Goal: Information Seeking & Learning: Learn about a topic

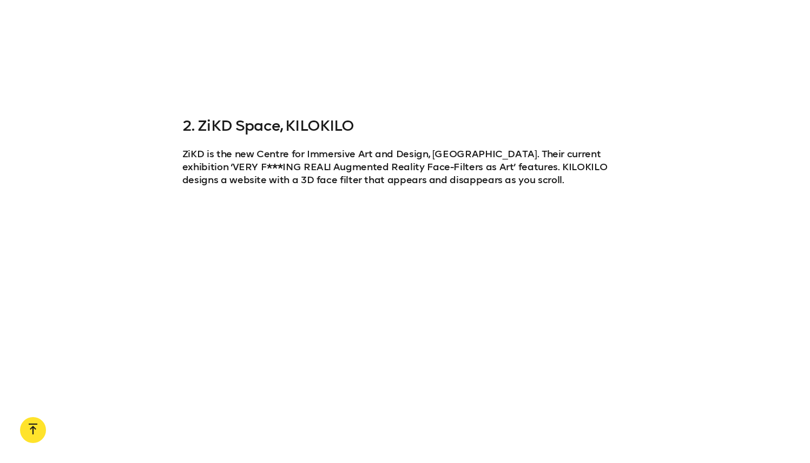
scroll to position [1062, 0]
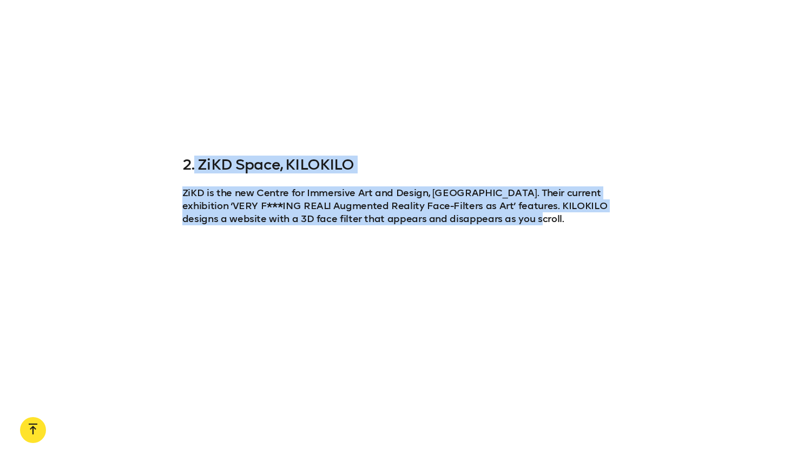
drag, startPoint x: 197, startPoint y: 160, endPoint x: 490, endPoint y: 215, distance: 298.9
click at [490, 216] on div "2. ZiKD Space, KILOKILO ZiKD is the new Centre for Immersive Art and Design, [G…" at bounding box center [404, 190] width 445 height 69
copy div "ZiKD Space, KILOKILO ZiKD is the new Centre for Immersive Art and Design, [GEOG…"
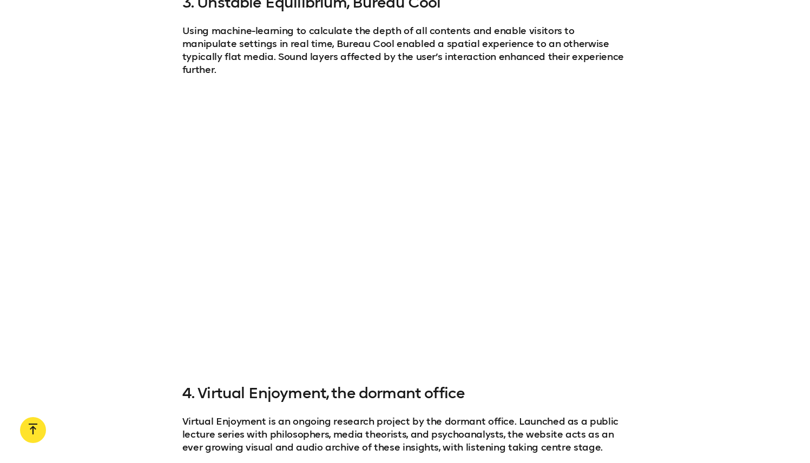
click at [673, 138] on div at bounding box center [405, 226] width 810 height 248
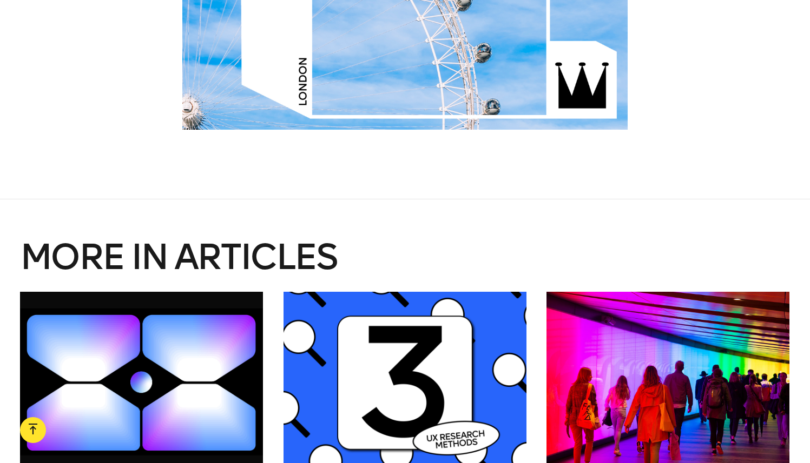
scroll to position [3122, 0]
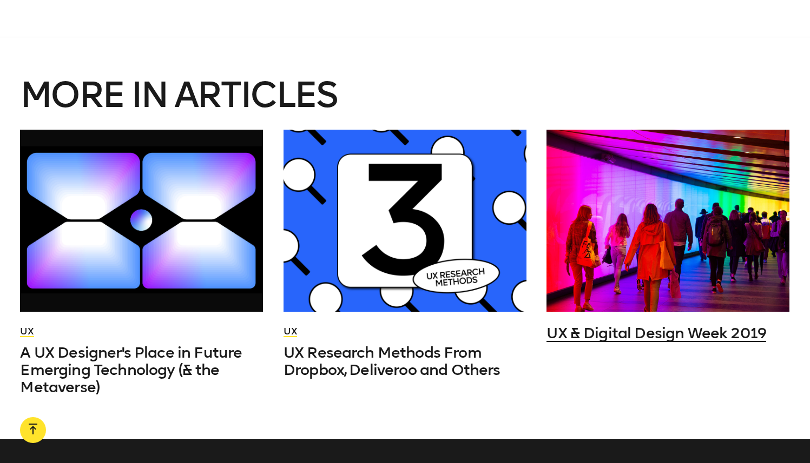
click at [622, 324] on span "UX & Digital Design Week 2019" at bounding box center [656, 333] width 220 height 18
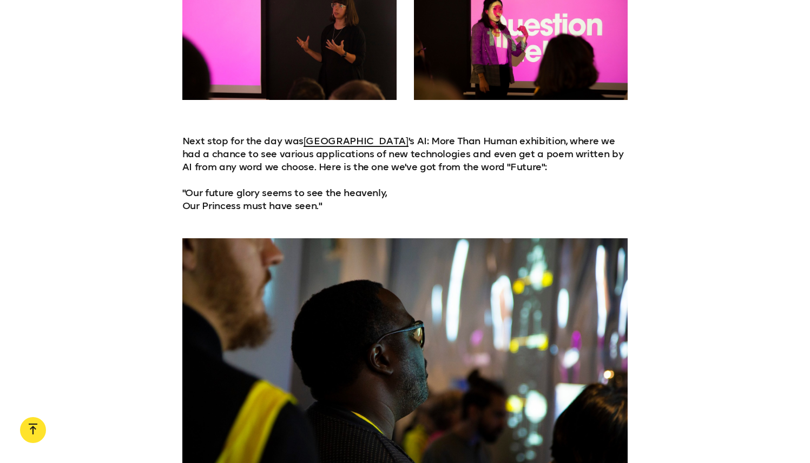
scroll to position [1184, 0]
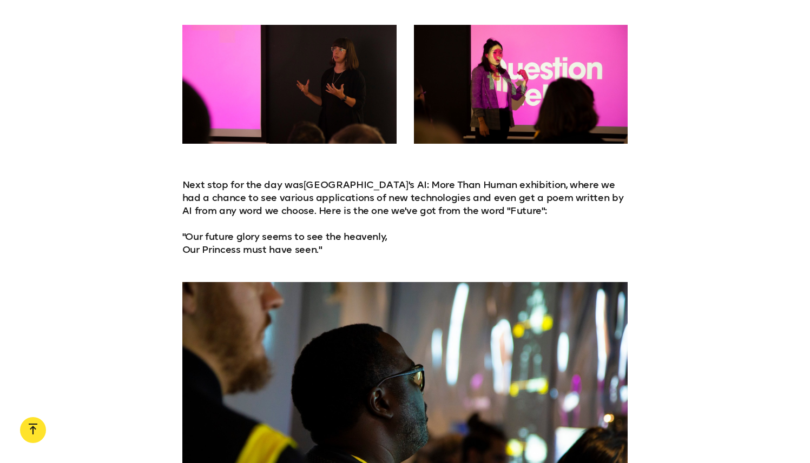
click at [361, 182] on link "[GEOGRAPHIC_DATA]" at bounding box center [355, 185] width 105 height 12
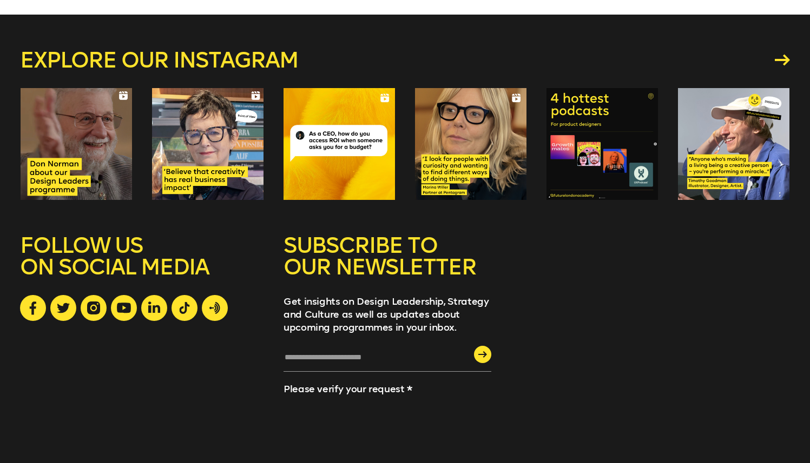
scroll to position [8179, 0]
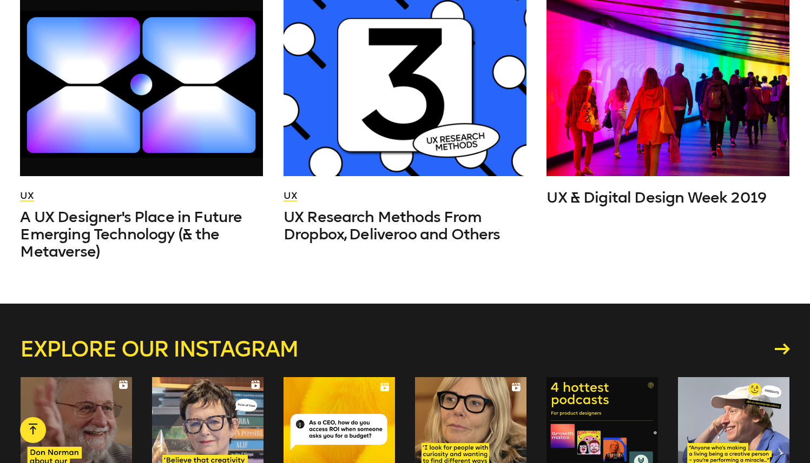
scroll to position [3588, 0]
